Goal: Information Seeking & Learning: Learn about a topic

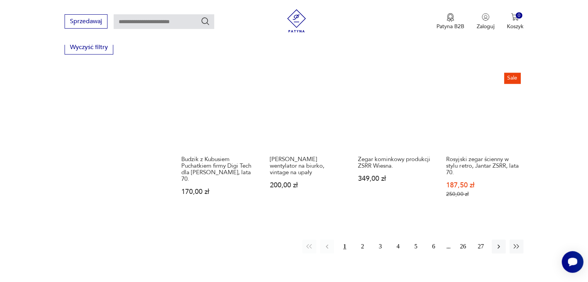
scroll to position [745, 0]
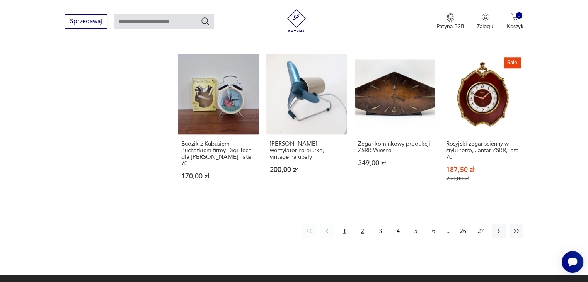
click at [358, 224] on button "2" at bounding box center [362, 231] width 14 height 14
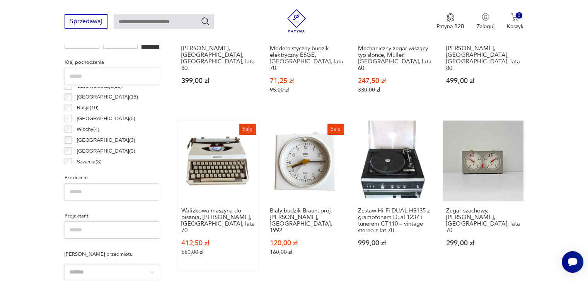
scroll to position [413, 0]
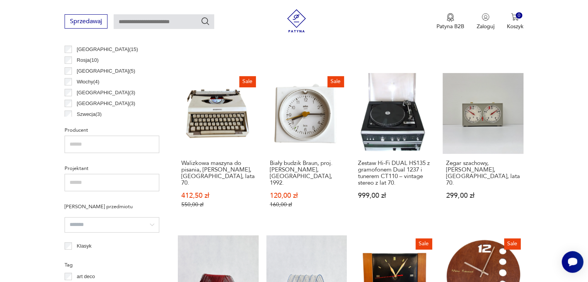
click at [402, 124] on link "Zestaw Hi-Fi DUAL HS135 z gramofonem Dual 1237 i tunerem CT110 – vintage stereo…" at bounding box center [394, 148] width 80 height 150
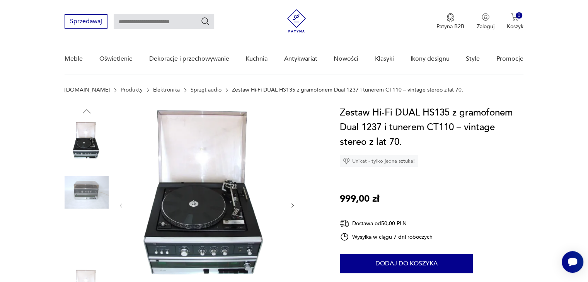
scroll to position [116, 0]
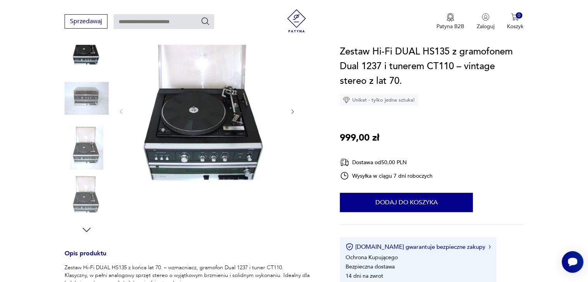
click at [89, 104] on img at bounding box center [87, 99] width 44 height 44
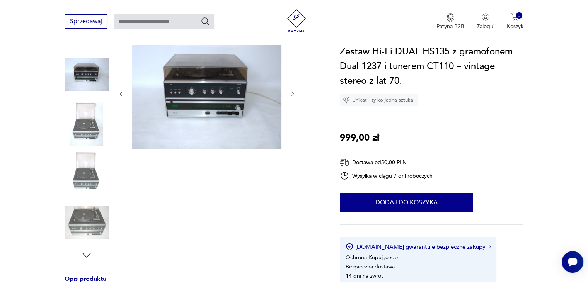
scroll to position [77, 0]
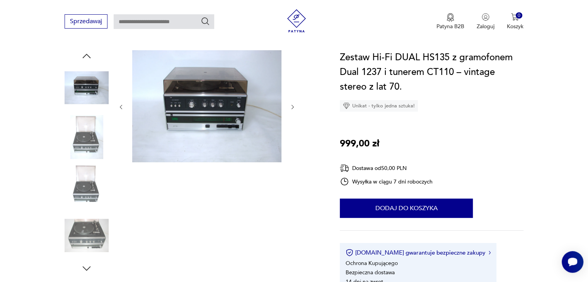
click at [93, 184] on img at bounding box center [87, 186] width 44 height 44
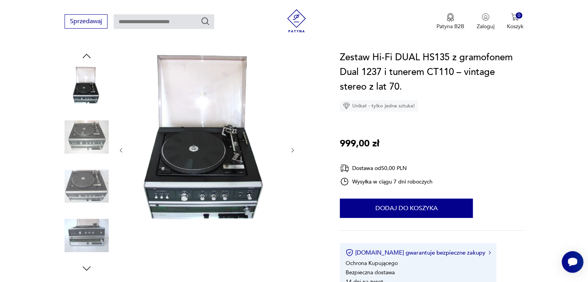
click at [95, 224] on img at bounding box center [87, 236] width 44 height 44
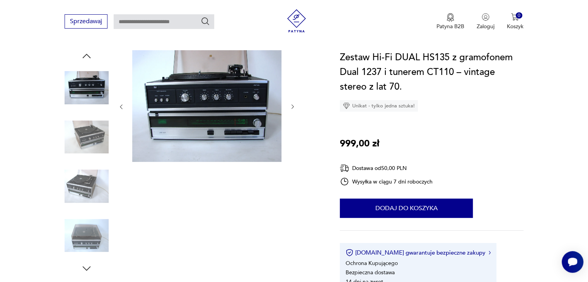
click at [91, 92] on img at bounding box center [87, 88] width 44 height 44
click at [92, 88] on img at bounding box center [87, 88] width 44 height 44
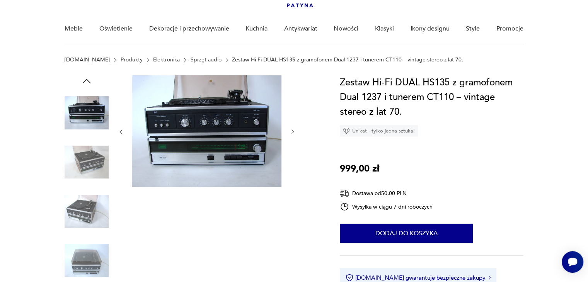
scroll to position [39, 0]
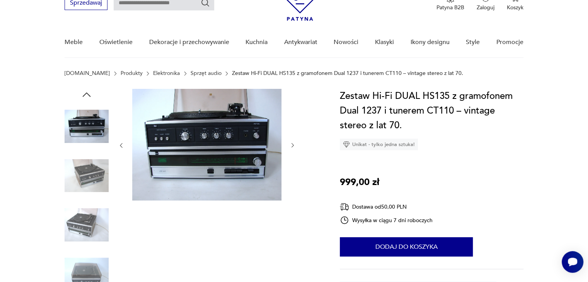
click at [120, 145] on icon "button" at bounding box center [121, 145] width 7 height 7
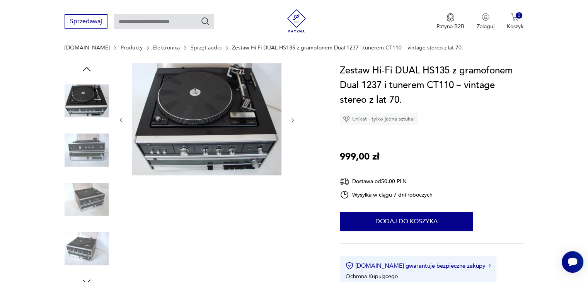
scroll to position [77, 0]
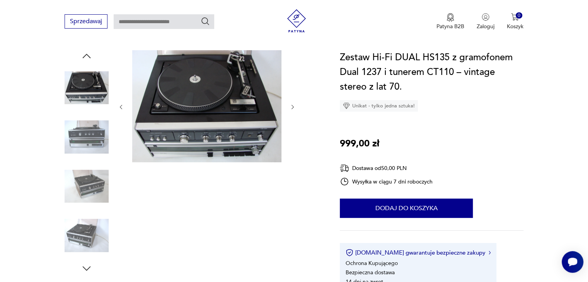
click at [93, 139] on img at bounding box center [87, 137] width 44 height 44
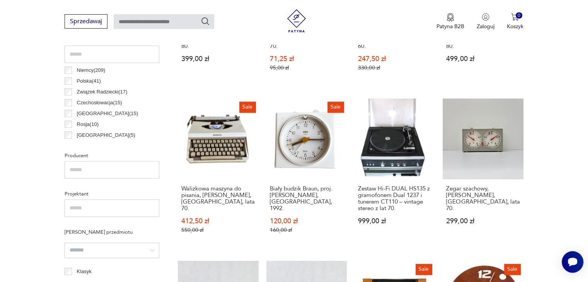
scroll to position [375, 0]
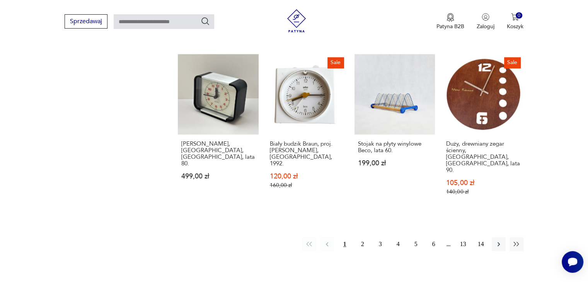
scroll to position [762, 0]
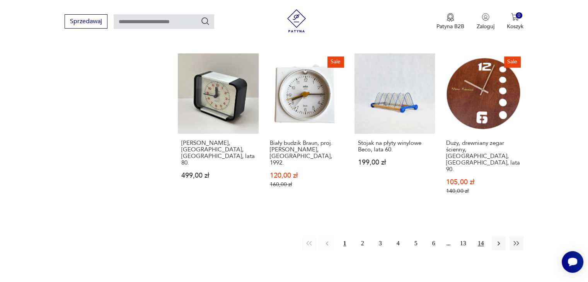
click at [479, 236] on button "14" at bounding box center [481, 243] width 14 height 14
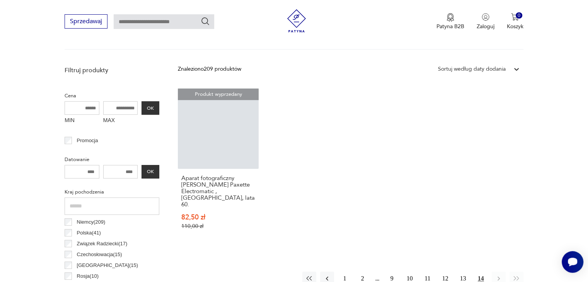
scroll to position [182, 0]
